Goal: Transaction & Acquisition: Purchase product/service

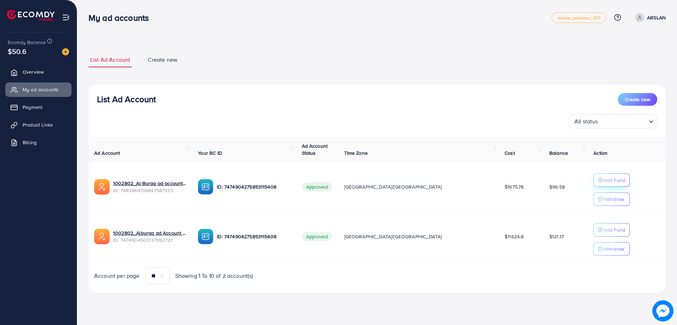
click at [598, 182] on icon "button" at bounding box center [600, 180] width 5 height 5
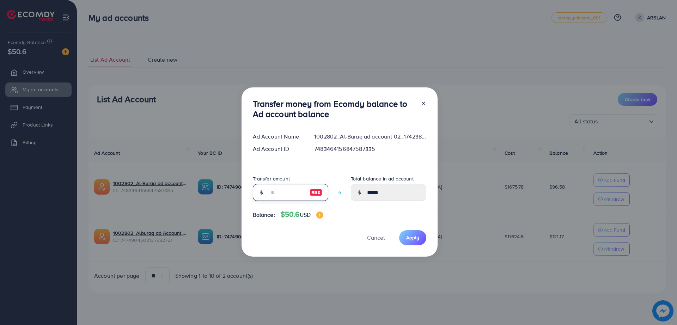
click at [272, 190] on input "number" at bounding box center [286, 192] width 35 height 17
type input "**"
type input "******"
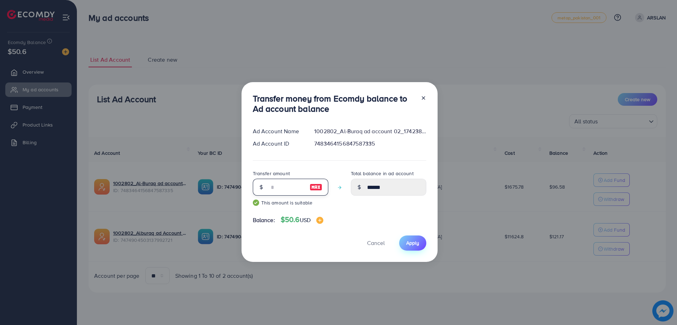
type input "**"
click at [415, 239] on span "Apply" at bounding box center [412, 242] width 13 height 7
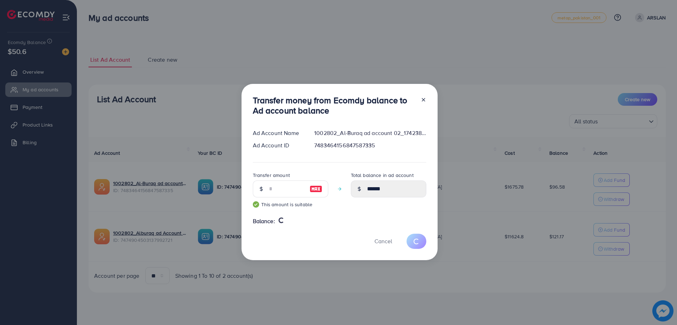
type input "*****"
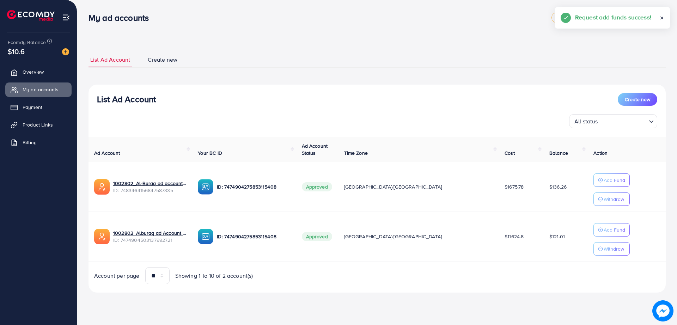
click at [604, 184] on p "Add Fund" at bounding box center [615, 180] width 22 height 8
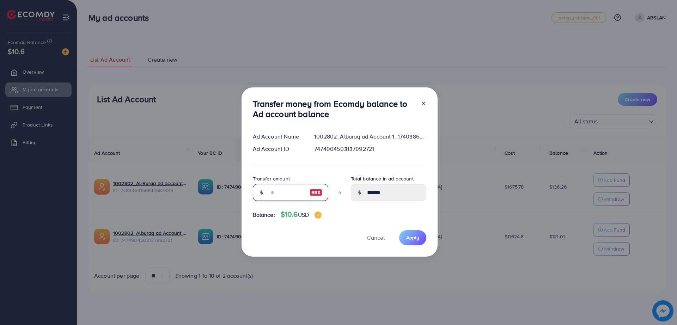
click at [281, 193] on input "number" at bounding box center [286, 192] width 35 height 17
type input "*"
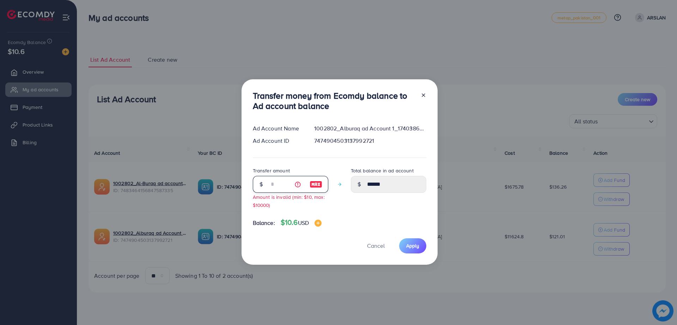
type input "******"
type input "**"
type input "******"
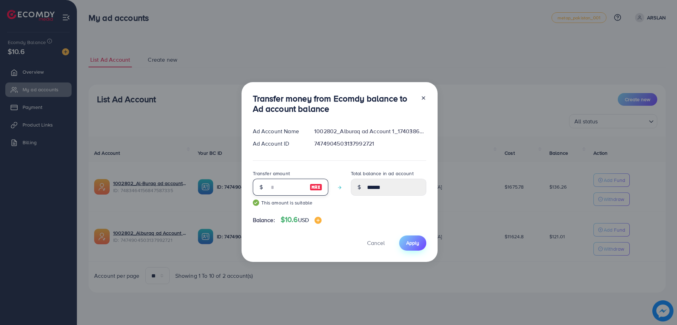
type input "**"
click at [413, 245] on span "Apply" at bounding box center [412, 242] width 13 height 7
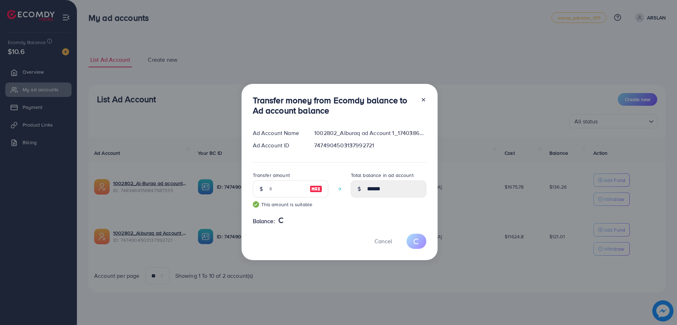
type input "******"
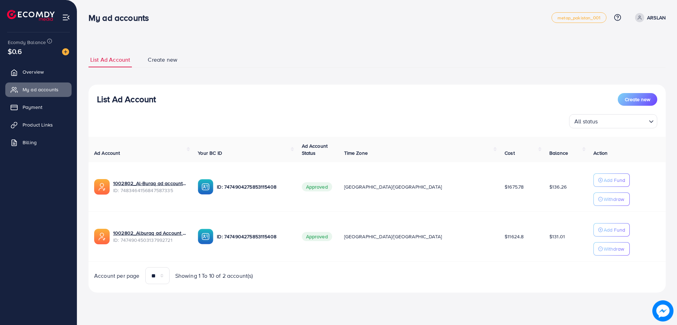
drag, startPoint x: 322, startPoint y: 254, endPoint x: 289, endPoint y: 256, distance: 32.5
click at [289, 256] on td "ID: 7474904275853115408" at bounding box center [244, 237] width 104 height 50
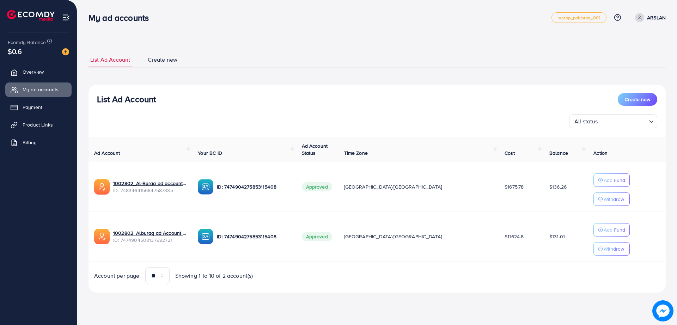
drag, startPoint x: 305, startPoint y: 260, endPoint x: 310, endPoint y: 272, distance: 12.8
click at [310, 272] on div "Account per page ** ** ** *** Showing 1 To 10 of 2 account(s)" at bounding box center [233, 275] width 289 height 17
drag, startPoint x: 192, startPoint y: 262, endPoint x: 184, endPoint y: 261, distance: 8.3
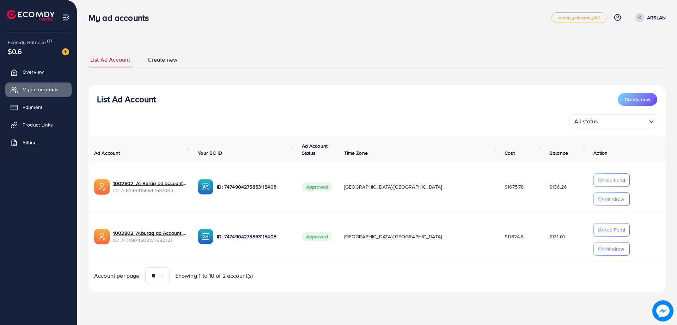
click at [184, 261] on td "1002802_Alburaq ad Account 1_1740386843243 ID: 7474904503137992721" at bounding box center [141, 237] width 104 height 50
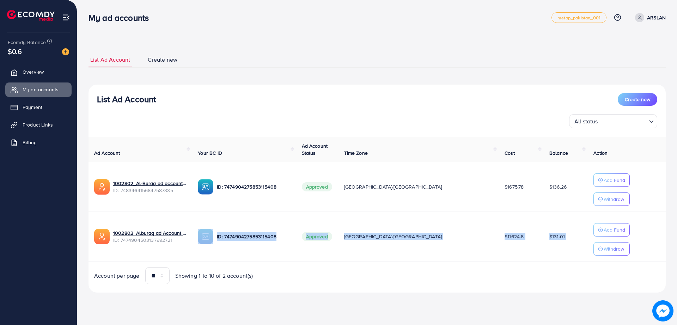
drag, startPoint x: 183, startPoint y: 263, endPoint x: 173, endPoint y: 262, distance: 9.9
click at [173, 262] on div "Ad Account Your BC ID Ad Account Status Time Zone Cost Balance Action 1002802_A…" at bounding box center [377, 211] width 577 height 148
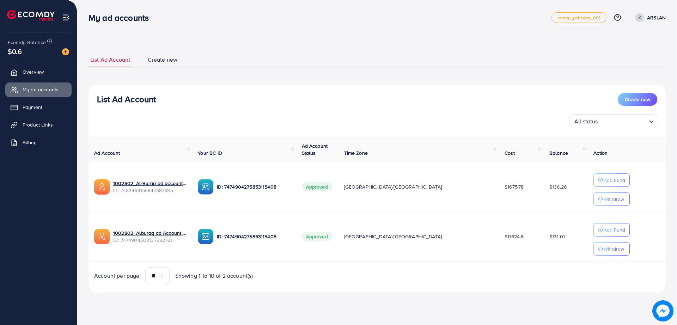
drag, startPoint x: 173, startPoint y: 262, endPoint x: 151, endPoint y: 260, distance: 22.4
click at [151, 260] on td "1002802_Alburaq ad Account 1_1740386843243 ID: 7474904503137992721" at bounding box center [141, 237] width 104 height 50
drag, startPoint x: 147, startPoint y: 259, endPoint x: 137, endPoint y: 259, distance: 9.9
click at [137, 259] on td "1002802_Alburaq ad Account 1_1740386843243 ID: 7474904503137992721" at bounding box center [141, 237] width 104 height 50
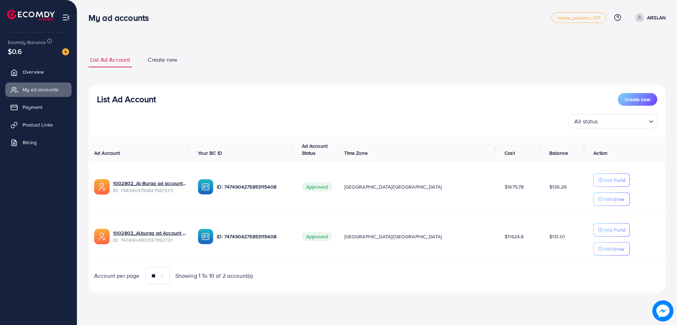
drag, startPoint x: 297, startPoint y: 90, endPoint x: 260, endPoint y: 86, distance: 37.3
click at [260, 86] on div "List Ad Account Create new All status Loading... Ad Account Your BC ID Ad Accou…" at bounding box center [377, 189] width 577 height 208
click at [219, 14] on div "My ad accounts" at bounding box center [320, 18] width 463 height 10
click at [204, 12] on div "My ad accounts metap_pakistan_001 Help Center Contact Support Plans and Pricing…" at bounding box center [377, 18] width 577 height 20
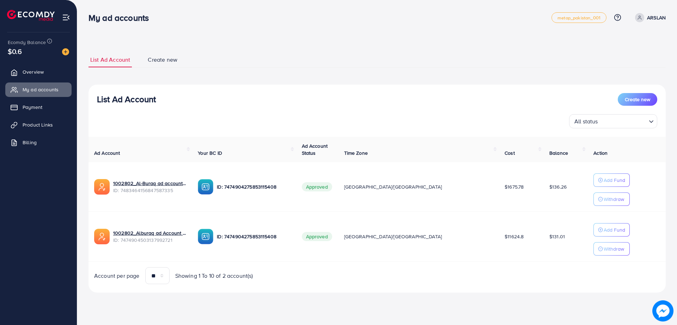
click at [204, 12] on div "My ad accounts metap_pakistan_001 Help Center Contact Support Plans and Pricing…" at bounding box center [377, 18] width 577 height 20
click at [203, 12] on div "My ad accounts metap_pakistan_001 Help Center Contact Support Plans and Pricing…" at bounding box center [377, 18] width 577 height 20
drag, startPoint x: 201, startPoint y: 19, endPoint x: 195, endPoint y: 18, distance: 5.8
click at [195, 18] on div "My ad accounts" at bounding box center [320, 18] width 463 height 10
click at [194, 18] on div "My ad accounts" at bounding box center [320, 18] width 463 height 10
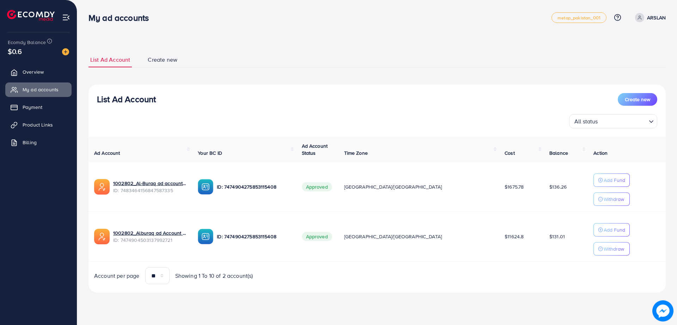
drag, startPoint x: 277, startPoint y: 84, endPoint x: 271, endPoint y: 84, distance: 6.0
click at [271, 84] on div "List Ad Account Create new List Ad Account Create new All status Loading... Ad …" at bounding box center [377, 172] width 577 height 240
click at [68, 54] on img at bounding box center [65, 51] width 7 height 7
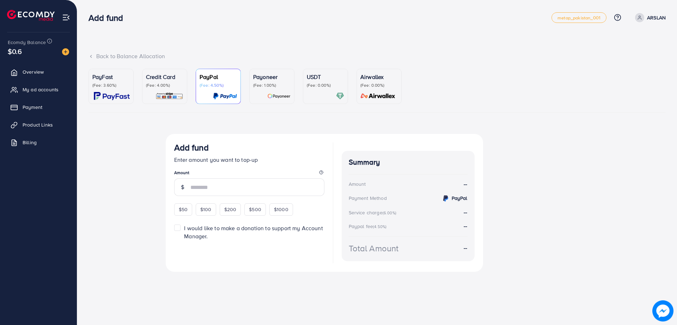
click at [320, 79] on p "USDT" at bounding box center [325, 77] width 37 height 8
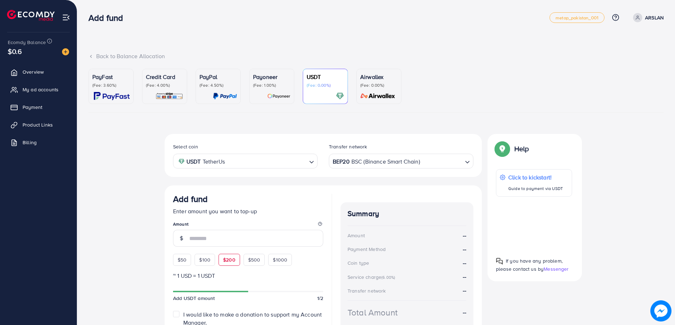
scroll to position [35, 0]
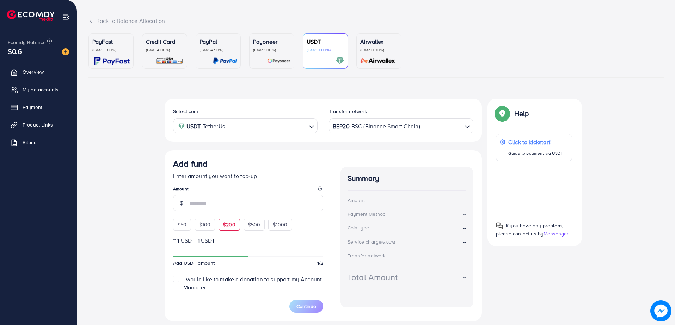
click at [232, 227] on span "$200" at bounding box center [229, 224] width 12 height 7
type input "***"
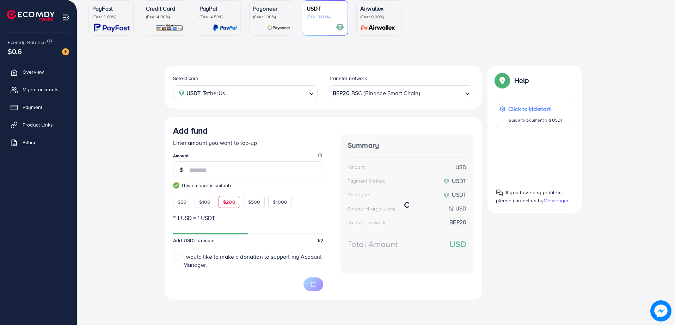
scroll to position [67, 0]
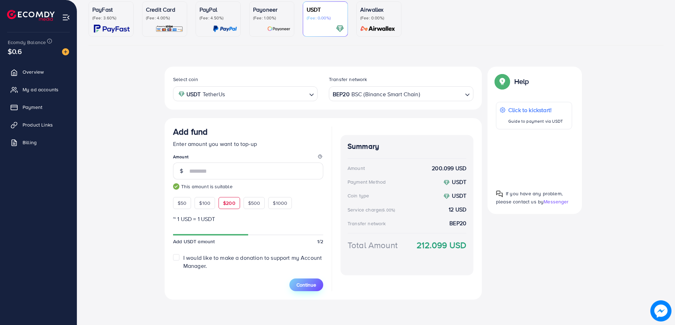
click at [299, 283] on span "Continue" at bounding box center [307, 284] width 20 height 7
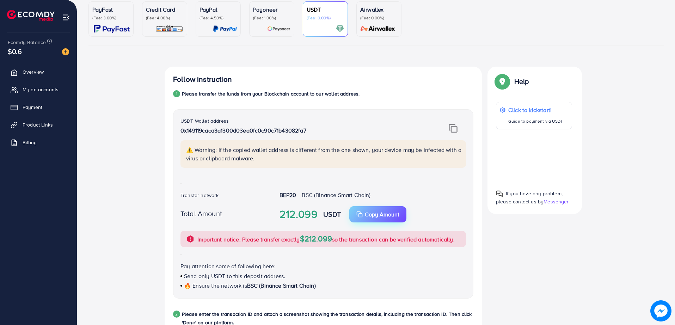
click at [374, 214] on p "Copy Amount" at bounding box center [382, 214] width 35 height 8
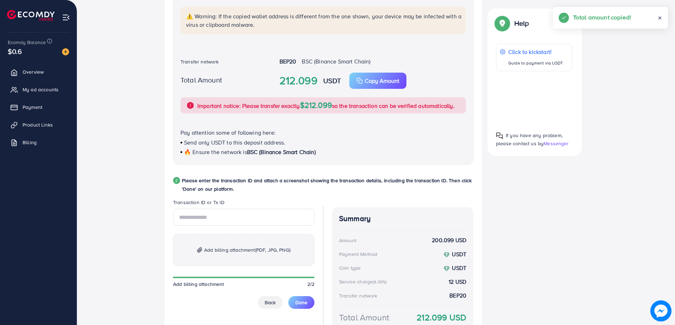
scroll to position [201, 0]
drag, startPoint x: 155, startPoint y: 232, endPoint x: 134, endPoint y: 232, distance: 21.2
click at [134, 232] on div "Follow instruction 1 Please transfer the funds from your Blockchain account to …" at bounding box center [376, 147] width 575 height 429
drag, startPoint x: 135, startPoint y: 47, endPoint x: 128, endPoint y: 28, distance: 20.6
click at [128, 28] on div "Follow instruction 1 Please transfer the funds from your Blockchain account to …" at bounding box center [376, 147] width 575 height 429
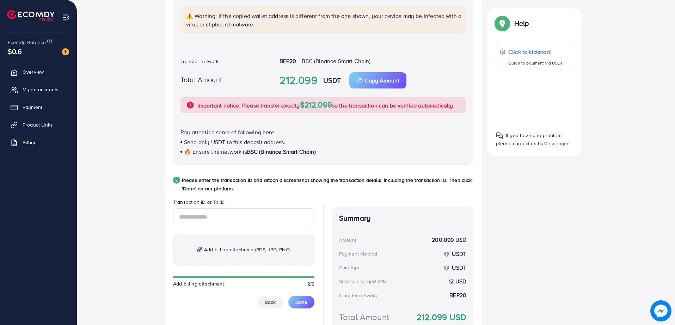
drag, startPoint x: 128, startPoint y: 28, endPoint x: 122, endPoint y: 13, distance: 16.2
click at [122, 13] on div "Follow instruction 1 Please transfer the funds from your Blockchain account to …" at bounding box center [376, 147] width 575 height 429
drag, startPoint x: 160, startPoint y: 221, endPoint x: 148, endPoint y: 225, distance: 12.5
click at [148, 225] on div "Follow instruction 1 Please transfer the funds from your Blockchain account to …" at bounding box center [376, 147] width 575 height 429
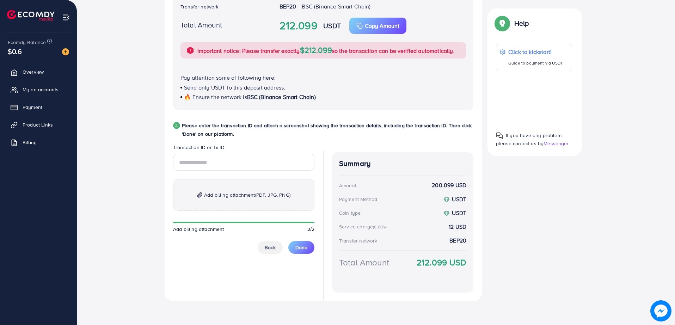
scroll to position [257, 0]
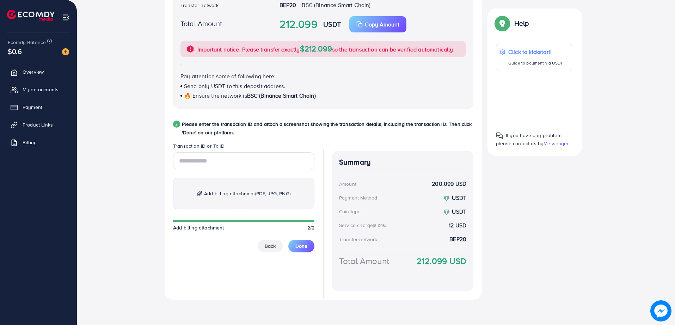
drag, startPoint x: 146, startPoint y: 42, endPoint x: 130, endPoint y: 33, distance: 17.8
click at [130, 33] on div "Follow instruction 1 Please transfer the funds from your Blockchain account to …" at bounding box center [376, 91] width 575 height 429
drag, startPoint x: 210, startPoint y: 313, endPoint x: 162, endPoint y: 303, distance: 49.0
click at [162, 303] on div "Follow instruction 1 Please transfer the funds from your Blockchain account to …" at bounding box center [376, 91] width 575 height 429
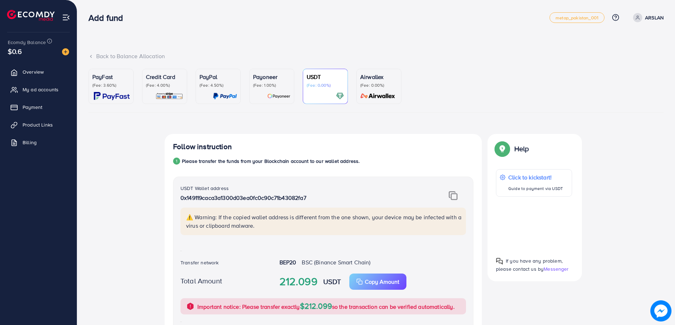
click at [216, 130] on div "PayFast (Fee: 3.60%) Credit Card (Fee: 4.00%) PayPal (Fee: 4.50%) Payoneer (Fee…" at bounding box center [376, 316] width 575 height 494
drag, startPoint x: 216, startPoint y: 130, endPoint x: 177, endPoint y: 126, distance: 39.1
drag, startPoint x: 177, startPoint y: 126, endPoint x: 166, endPoint y: 124, distance: 11.3
drag, startPoint x: 166, startPoint y: 124, endPoint x: 386, endPoint y: 124, distance: 220.0
click at [386, 124] on div "PayFast (Fee: 3.60%) Credit Card (Fee: 4.00%) PayPal (Fee: 4.50%) Payoneer (Fee…" at bounding box center [376, 316] width 575 height 494
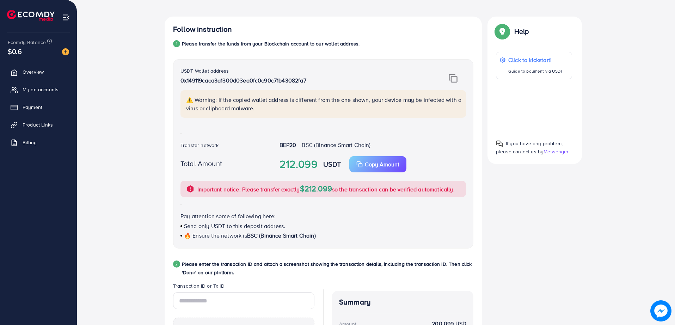
scroll to position [257, 0]
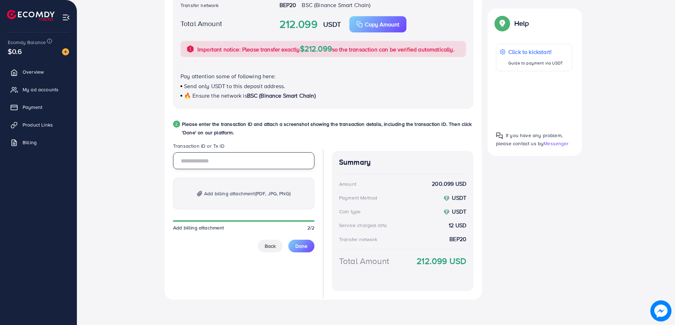
click at [224, 168] on input "text" at bounding box center [243, 160] width 141 height 17
paste input "**********"
type input "**********"
click at [271, 189] on span "Add billing attachment (PDF, JPG, PNG)" at bounding box center [247, 193] width 86 height 8
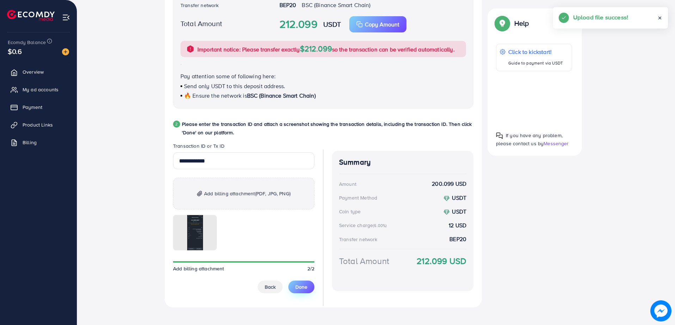
click at [302, 287] on span "Done" at bounding box center [301, 286] width 12 height 7
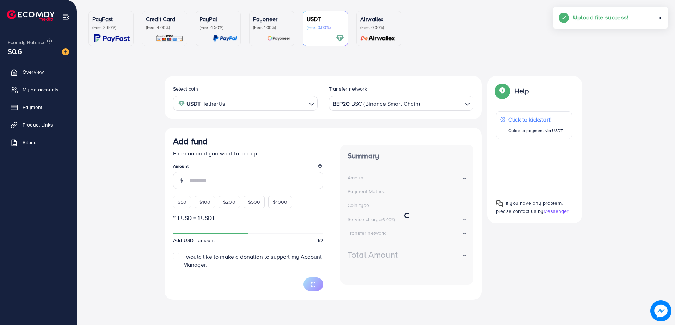
scroll to position [57, 0]
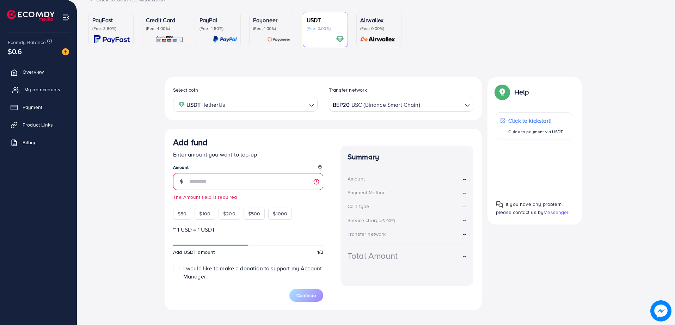
click at [50, 86] on span "My ad accounts" at bounding box center [42, 89] width 36 height 7
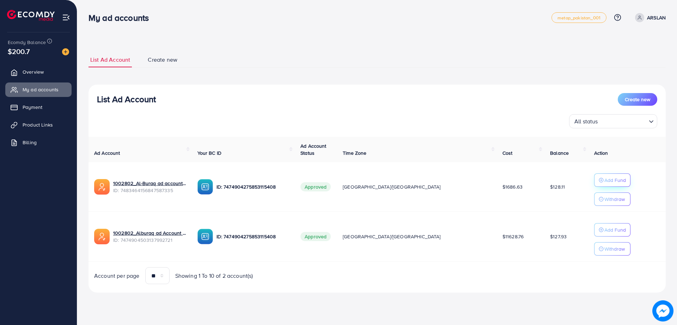
click at [604, 177] on p "Add Fund" at bounding box center [615, 180] width 22 height 8
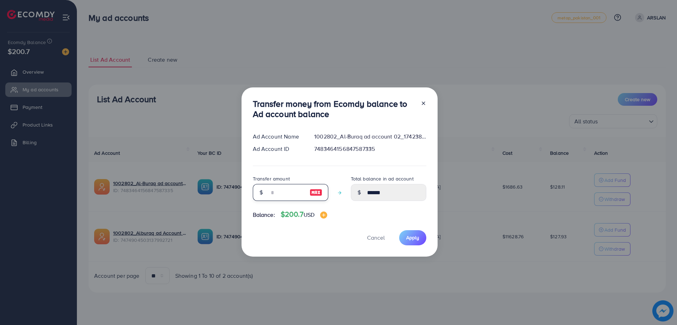
click at [286, 190] on input "number" at bounding box center [286, 192] width 35 height 17
type input "*"
type input "******"
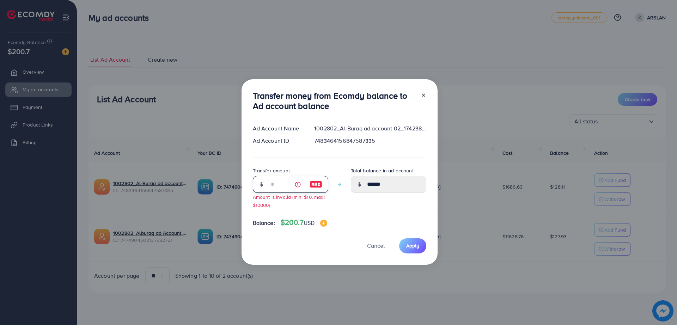
type input "**"
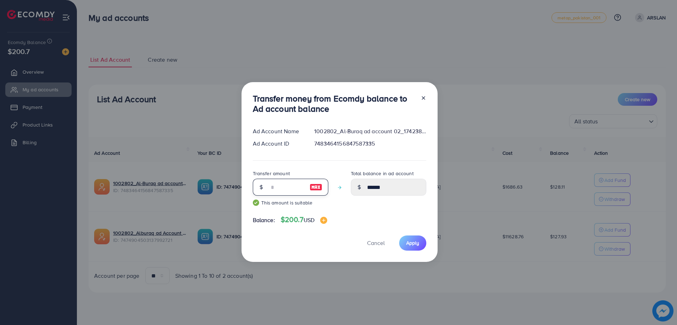
type input "******"
type input "**"
click at [406, 239] on span "Apply" at bounding box center [412, 242] width 13 height 7
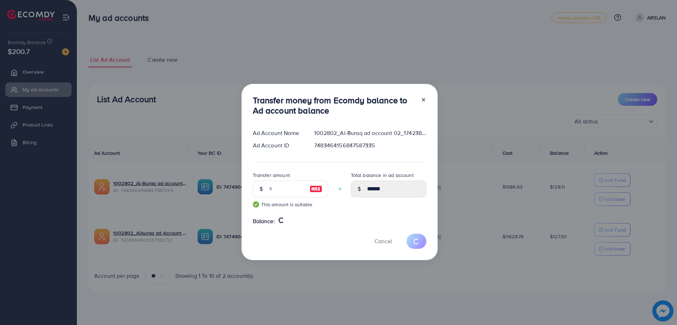
type input "******"
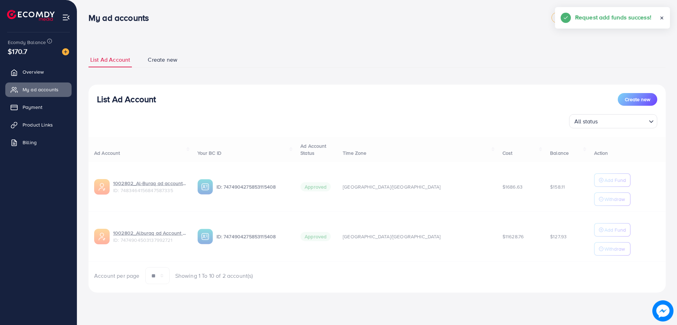
click at [584, 225] on div "Ad Account Your BC ID Ad Account Status Time Zone Cost Balance Action 1002802_A…" at bounding box center [377, 211] width 577 height 148
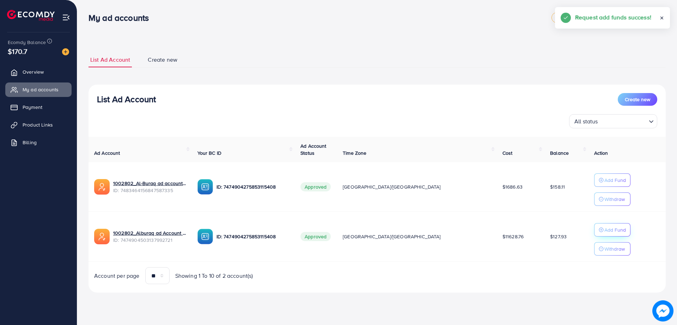
click at [599, 184] on div "Add Fund" at bounding box center [612, 180] width 27 height 8
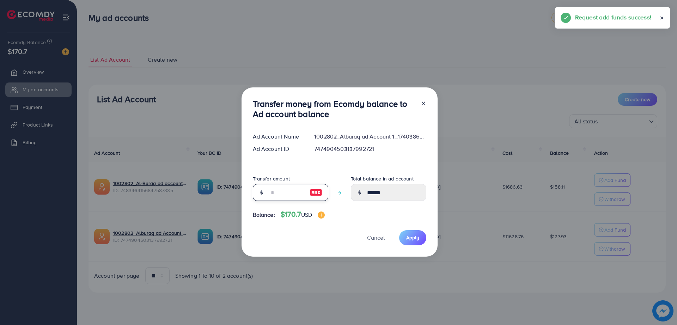
click at [271, 198] on input "number" at bounding box center [286, 192] width 35 height 17
type input "*"
type input "******"
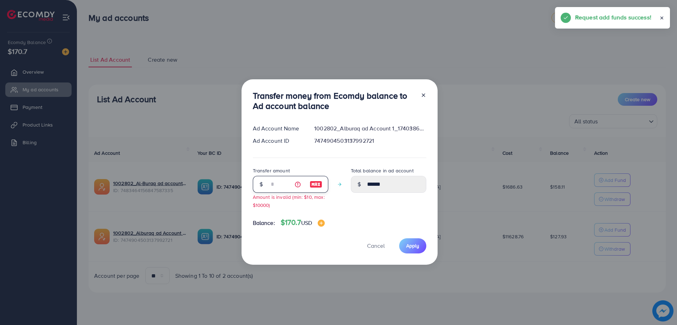
type input "**"
type input "******"
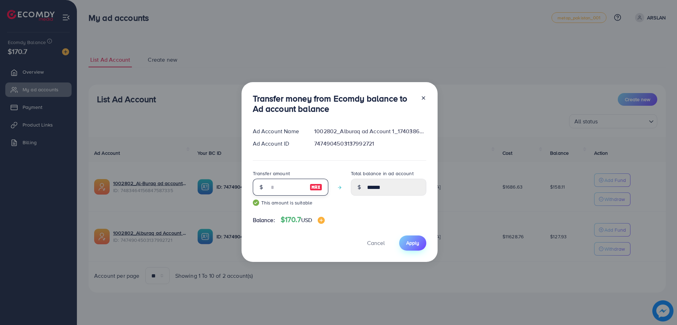
type input "**"
click at [410, 242] on span "Apply" at bounding box center [412, 242] width 13 height 7
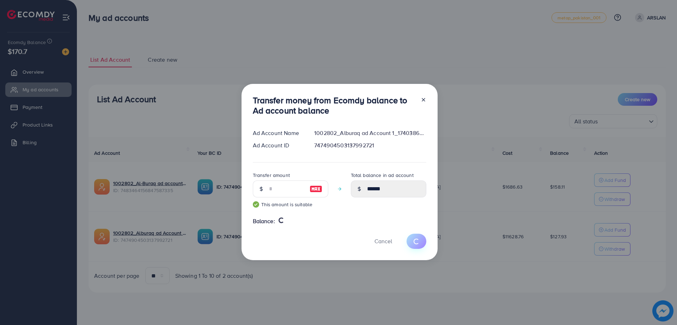
type input "******"
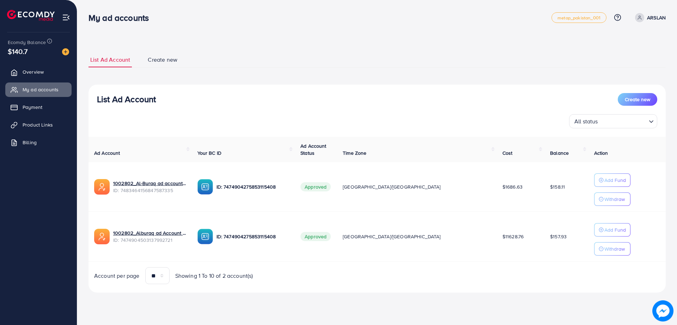
drag, startPoint x: 393, startPoint y: 57, endPoint x: 327, endPoint y: 65, distance: 66.7
click at [327, 65] on ul "List Ad Account Create new" at bounding box center [377, 60] width 577 height 16
drag, startPoint x: 327, startPoint y: 65, endPoint x: 296, endPoint y: 63, distance: 30.7
click at [296, 63] on ul "List Ad Account Create new" at bounding box center [377, 60] width 577 height 16
drag, startPoint x: 296, startPoint y: 63, endPoint x: 277, endPoint y: 60, distance: 18.6
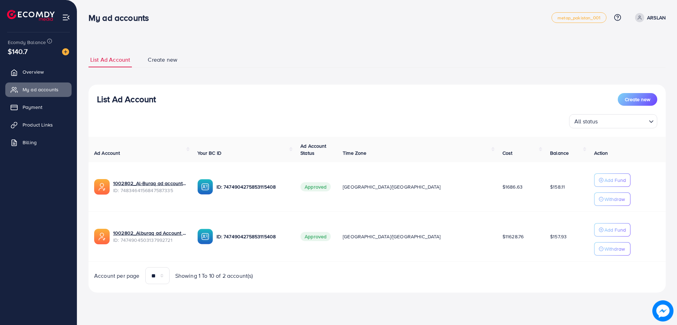
click at [277, 60] on ul "List Ad Account Create new" at bounding box center [377, 60] width 577 height 16
drag, startPoint x: 277, startPoint y: 60, endPoint x: 264, endPoint y: 58, distance: 13.9
drag, startPoint x: 264, startPoint y: 58, endPoint x: 255, endPoint y: 53, distance: 10.2
click at [255, 53] on ul "List Ad Account Create new" at bounding box center [377, 60] width 577 height 16
click at [166, 314] on div "My ad accounts metap_pakistan_001 Help Center Contact Support Plans and Pricing…" at bounding box center [338, 162] width 677 height 325
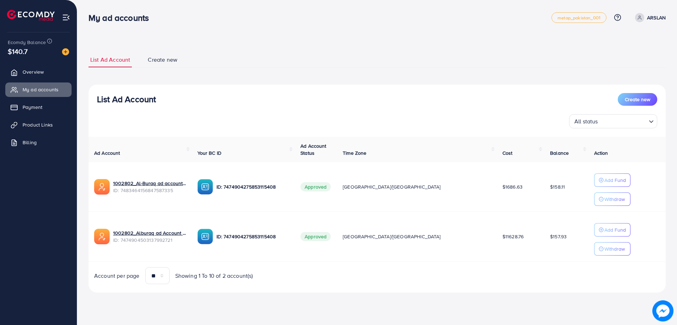
drag, startPoint x: 166, startPoint y: 314, endPoint x: 150, endPoint y: 311, distance: 16.5
drag, startPoint x: 150, startPoint y: 311, endPoint x: 116, endPoint y: 310, distance: 33.9
click at [116, 310] on div "List Ad Account Create new List Ad Account Create new All status Loading... Ad …" at bounding box center [377, 156] width 600 height 312
drag, startPoint x: 124, startPoint y: 311, endPoint x: 112, endPoint y: 310, distance: 12.0
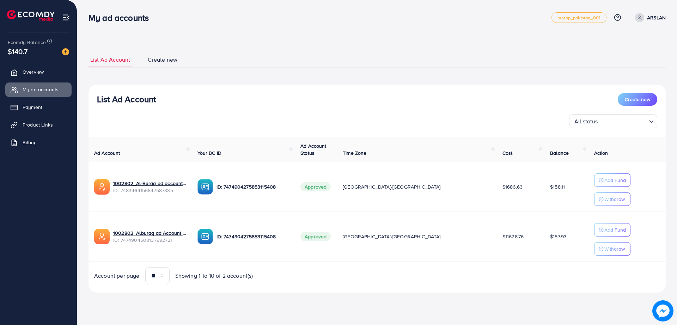
click at [112, 310] on div "List Ad Account Create new List Ad Account Create new All status Loading... Ad …" at bounding box center [377, 156] width 600 height 312
click at [129, 311] on div "List Ad Account Create new List Ad Account Create new All status Loading... Ad …" at bounding box center [377, 156] width 600 height 312
drag, startPoint x: 123, startPoint y: 311, endPoint x: 116, endPoint y: 310, distance: 6.8
click at [116, 310] on div "List Ad Account Create new List Ad Account Create new All status Loading... Ad …" at bounding box center [377, 156] width 600 height 312
drag, startPoint x: 108, startPoint y: 308, endPoint x: 83, endPoint y: 304, distance: 25.3
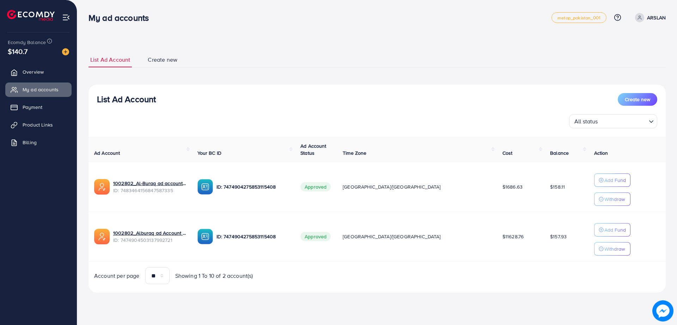
click at [83, 304] on div "List Ad Account Create new List Ad Account Create new All status Loading... Ad …" at bounding box center [377, 156] width 600 height 312
click at [179, 301] on div "List Ad Account Create new List Ad Account Create new All status Loading... Ad …" at bounding box center [377, 156] width 600 height 312
drag, startPoint x: 179, startPoint y: 301, endPoint x: 154, endPoint y: 301, distance: 25.0
drag, startPoint x: 154, startPoint y: 301, endPoint x: 134, endPoint y: 301, distance: 20.8
click at [134, 301] on div "List Ad Account Create new List Ad Account Create new All status Loading... Ad …" at bounding box center [377, 156] width 600 height 312
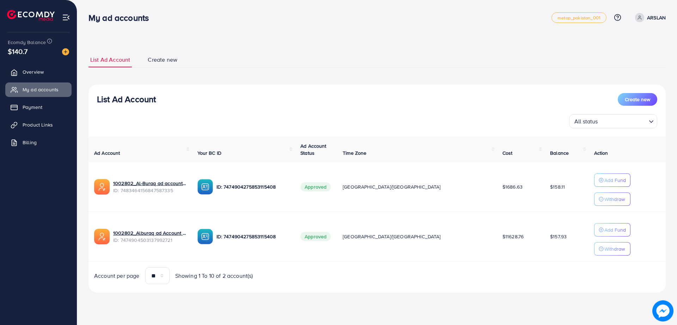
drag, startPoint x: 132, startPoint y: 301, endPoint x: 149, endPoint y: 306, distance: 18.0
click at [120, 301] on div "List Ad Account Create new List Ad Account Create new All status Loading... Ad …" at bounding box center [377, 172] width 577 height 257
click at [356, 36] on div "List Ad Account Create new List Ad Account Create new All status Loading... Ad …" at bounding box center [377, 156] width 600 height 312
drag, startPoint x: 356, startPoint y: 36, endPoint x: 294, endPoint y: 30, distance: 62.7
drag, startPoint x: 294, startPoint y: 30, endPoint x: 277, endPoint y: 26, distance: 16.8
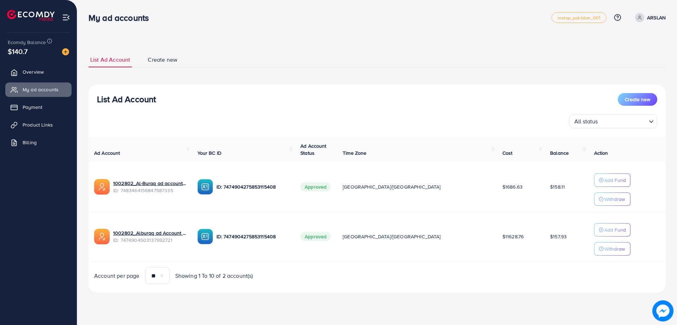
click at [277, 26] on div "My ad accounts metap_pakistan_001 Help Center Contact Support Plans and Pricing…" at bounding box center [377, 18] width 577 height 20
drag, startPoint x: 277, startPoint y: 26, endPoint x: 235, endPoint y: 22, distance: 42.5
click at [235, 22] on div "My ad accounts" at bounding box center [320, 18] width 463 height 10
click at [231, 21] on div "My ad accounts" at bounding box center [320, 18] width 463 height 10
drag, startPoint x: 231, startPoint y: 21, endPoint x: 222, endPoint y: 19, distance: 9.3
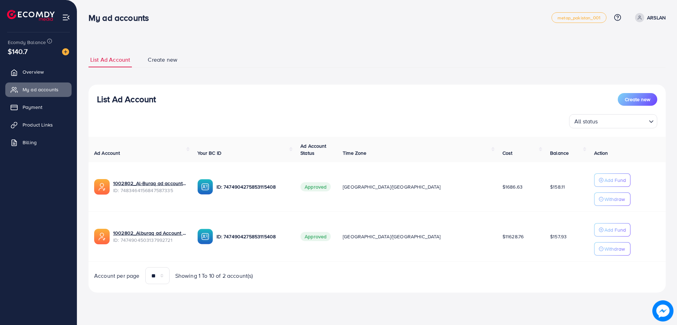
click at [222, 19] on div "My ad accounts" at bounding box center [320, 18] width 463 height 10
click at [606, 177] on p "Add Fund" at bounding box center [615, 180] width 22 height 8
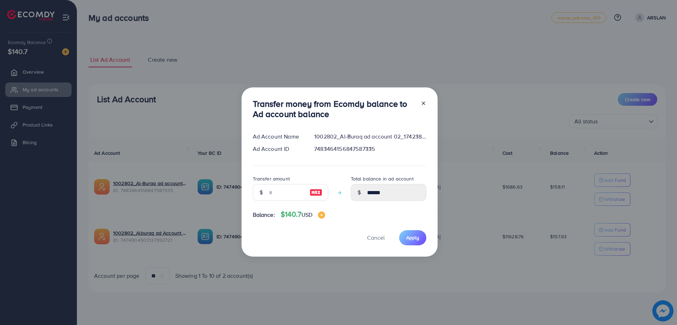
click at [428, 103] on div "Transfer money from Ecomdy balance to Ad account balance Ad Account Name 100280…" at bounding box center [340, 171] width 196 height 169
click at [422, 102] on icon at bounding box center [424, 103] width 6 height 6
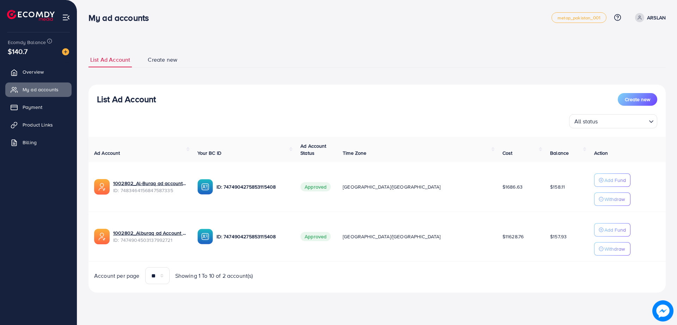
drag, startPoint x: 408, startPoint y: 72, endPoint x: 374, endPoint y: 79, distance: 34.8
click at [374, 79] on div "List Ad Account Create new List Ad Account Create new All status Loading... Ad …" at bounding box center [377, 172] width 577 height 240
drag, startPoint x: 374, startPoint y: 79, endPoint x: 330, endPoint y: 68, distance: 44.9
click at [330, 68] on div "List Ad Account Create new List Ad Account Create new All status Loading... Ad …" at bounding box center [377, 172] width 577 height 240
click at [208, 57] on ul "List Ad Account Create new" at bounding box center [377, 60] width 577 height 16
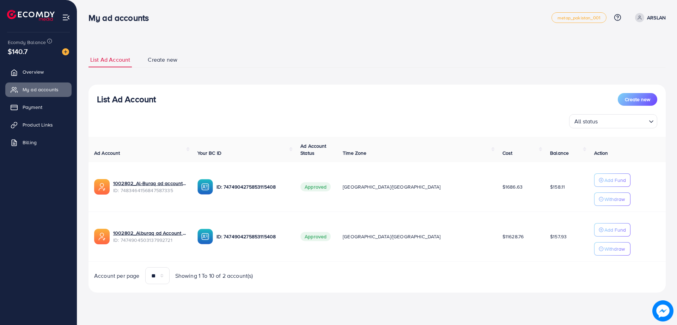
drag, startPoint x: 208, startPoint y: 57, endPoint x: 197, endPoint y: 34, distance: 25.2
drag, startPoint x: 197, startPoint y: 34, endPoint x: 186, endPoint y: 24, distance: 15.2
click at [186, 24] on div "My ad accounts metap_pakistan_001 Help Center Contact Support Plans and Pricing…" at bounding box center [377, 18] width 577 height 20
click at [176, 312] on div "List Ad Account Create new List Ad Account Create new All status Loading... Ad …" at bounding box center [377, 156] width 600 height 312
drag, startPoint x: 172, startPoint y: 311, endPoint x: 164, endPoint y: 310, distance: 7.4
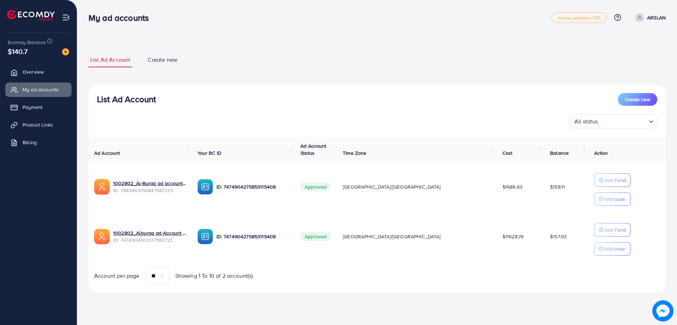
drag, startPoint x: 164, startPoint y: 310, endPoint x: 143, endPoint y: 310, distance: 21.5
click at [143, 310] on div "List Ad Account Create new List Ad Account Create new All status Loading... Ad …" at bounding box center [377, 156] width 600 height 312
click at [164, 313] on div "My ad accounts metap_pakistan_001 Help Center Contact Support Plans and Pricing…" at bounding box center [338, 162] width 677 height 325
click at [146, 310] on div "List Ad Account Create new List Ad Account Create new All status Loading... Ad …" at bounding box center [377, 156] width 600 height 312
click at [133, 312] on div "List Ad Account Create new List Ad Account Create new All status Loading... Ad …" at bounding box center [377, 156] width 600 height 312
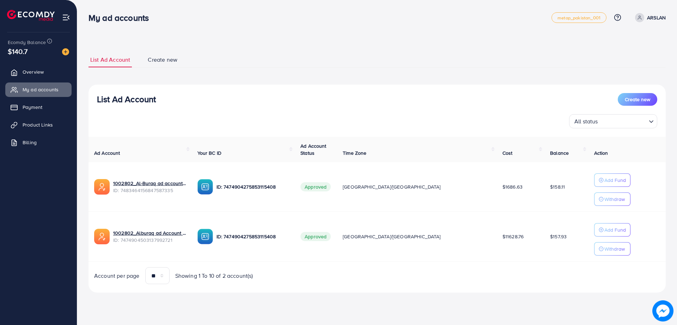
drag, startPoint x: 133, startPoint y: 312, endPoint x: 126, endPoint y: 310, distance: 8.0
drag, startPoint x: 126, startPoint y: 310, endPoint x: 116, endPoint y: 312, distance: 10.0
click at [120, 311] on div "List Ad Account Create new List Ad Account Create new All status Loading... Ad …" at bounding box center [377, 156] width 600 height 312
click at [106, 315] on div "My ad accounts metap_pakistan_001 Help Center Contact Support Plans and Pricing…" at bounding box center [338, 162] width 677 height 325
drag, startPoint x: 105, startPoint y: 315, endPoint x: 96, endPoint y: 314, distance: 9.2
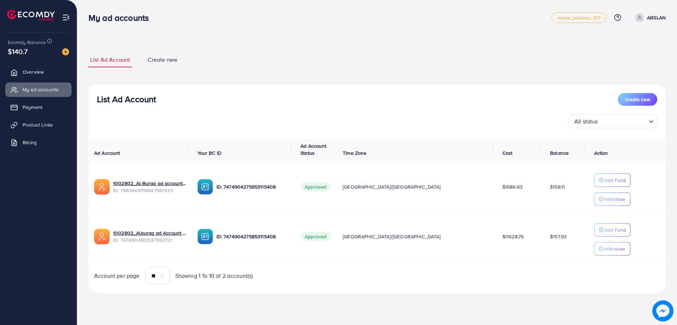
click at [96, 314] on div "My ad accounts metap_pakistan_001 Help Center Contact Support Plans and Pricing…" at bounding box center [338, 162] width 677 height 325
drag, startPoint x: 108, startPoint y: 314, endPoint x: 86, endPoint y: 311, distance: 22.4
click at [86, 311] on div "List Ad Account Create new List Ad Account Create new All status Loading... Ad …" at bounding box center [377, 156] width 600 height 312
drag, startPoint x: 67, startPoint y: 309, endPoint x: 56, endPoint y: 306, distance: 11.2
click at [56, 306] on div "Ecomdy Balance $140.7 Overview My ad accounts Payment Product Links Billing" at bounding box center [38, 162] width 77 height 325
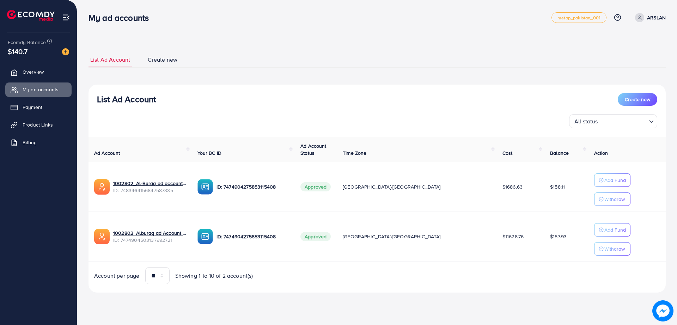
drag, startPoint x: 294, startPoint y: 92, endPoint x: 260, endPoint y: 87, distance: 34.6
click at [260, 87] on div "List Ad Account Create new All status Loading... Ad Account Your BC ID Ad Accou…" at bounding box center [377, 189] width 577 height 208
